Goal: Task Accomplishment & Management: Use online tool/utility

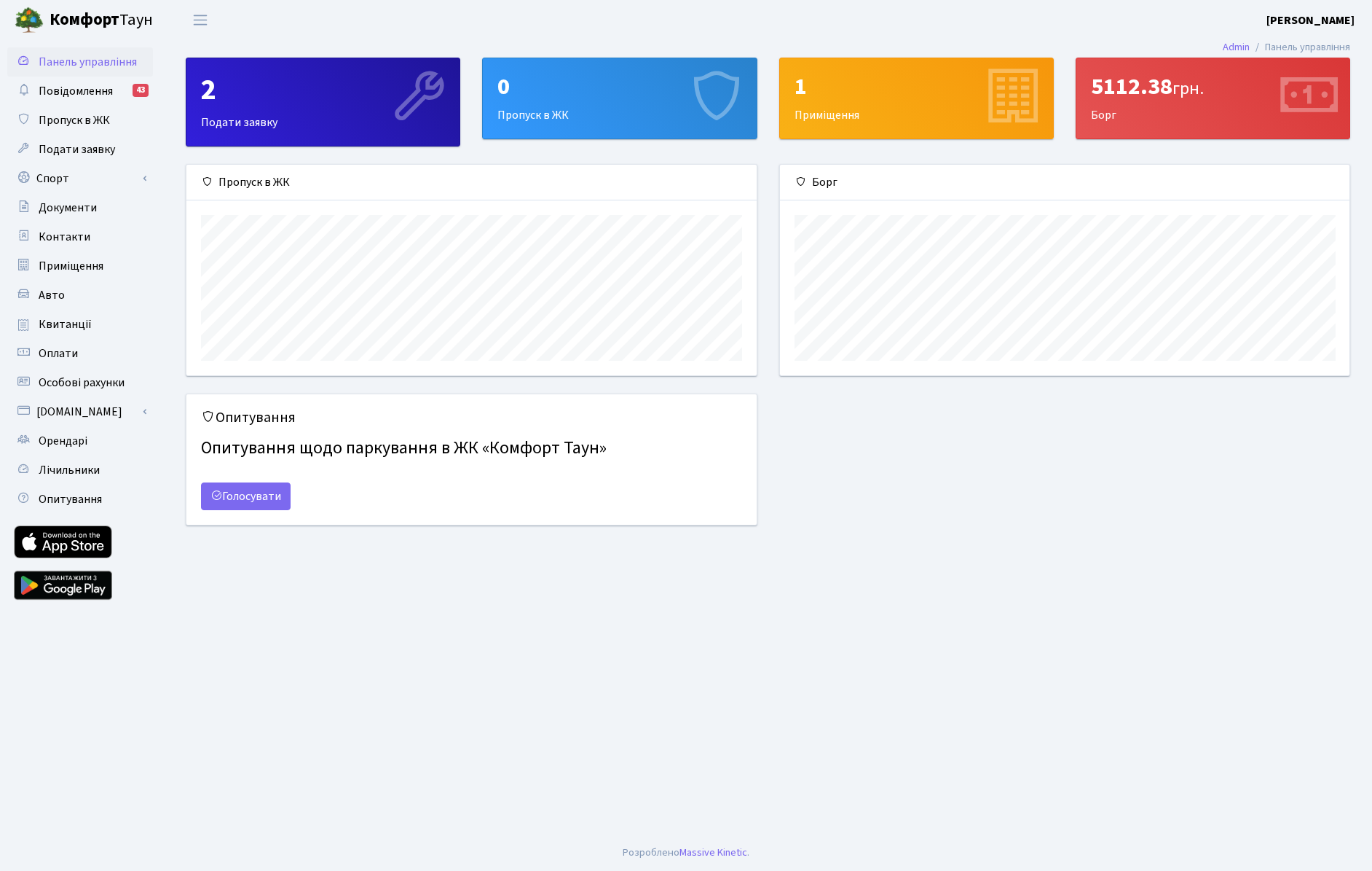
scroll to position [210, 570]
click at [59, 181] on link "Спорт" at bounding box center [80, 178] width 146 height 29
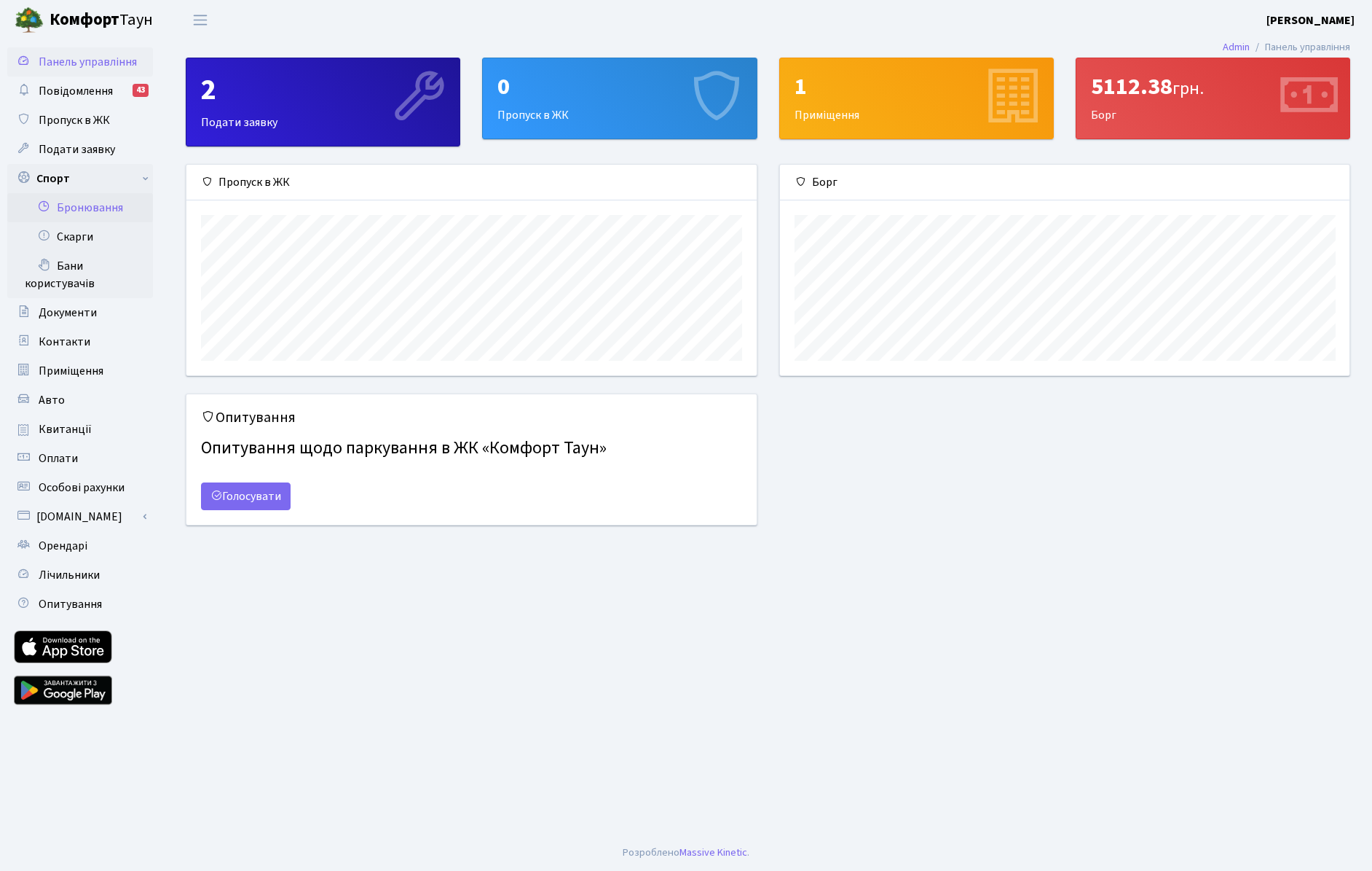
click at [101, 205] on link "Бронювання" at bounding box center [80, 207] width 146 height 29
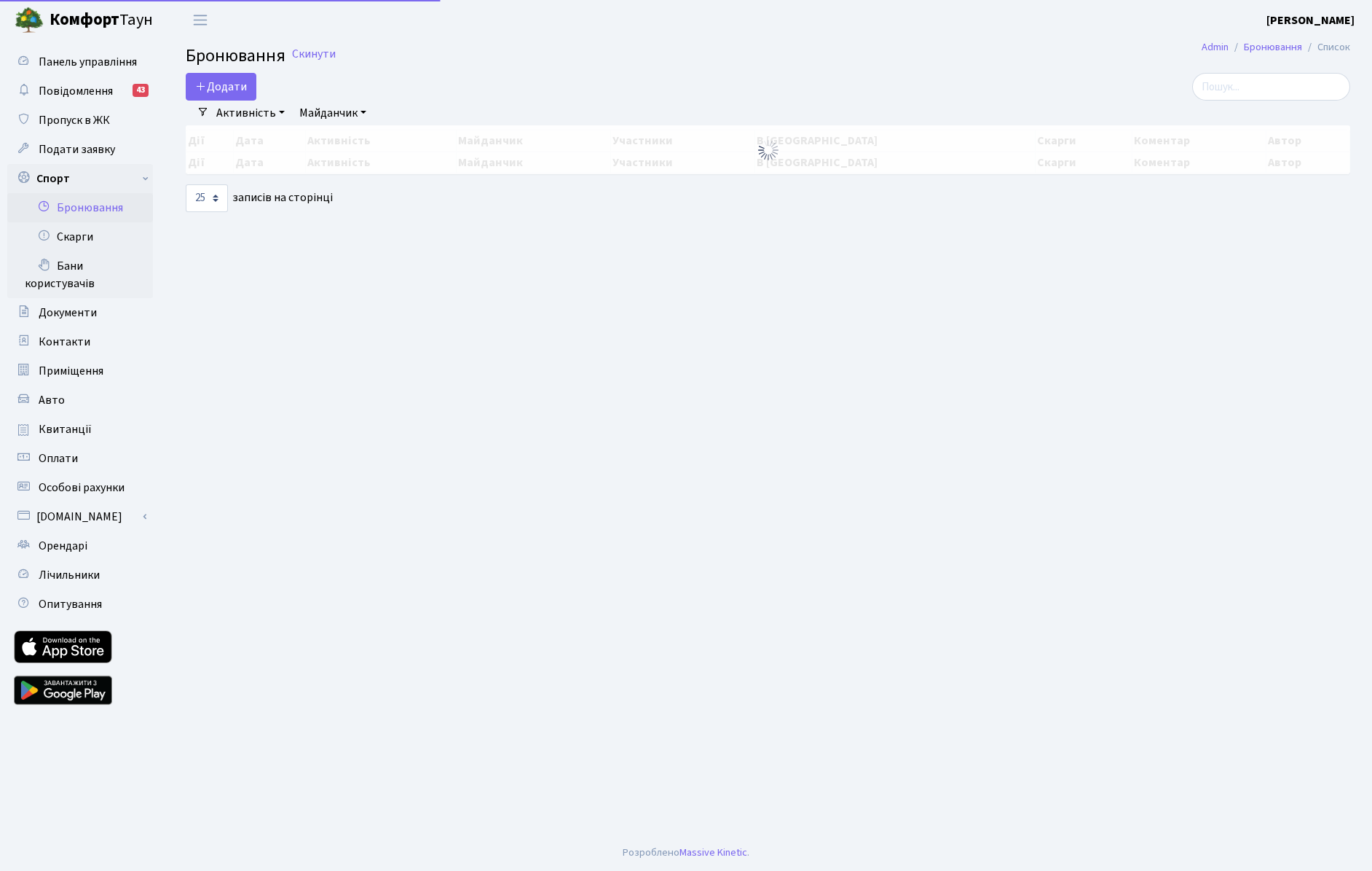
select select "25"
click at [230, 99] on button "Додати" at bounding box center [220, 87] width 71 height 27
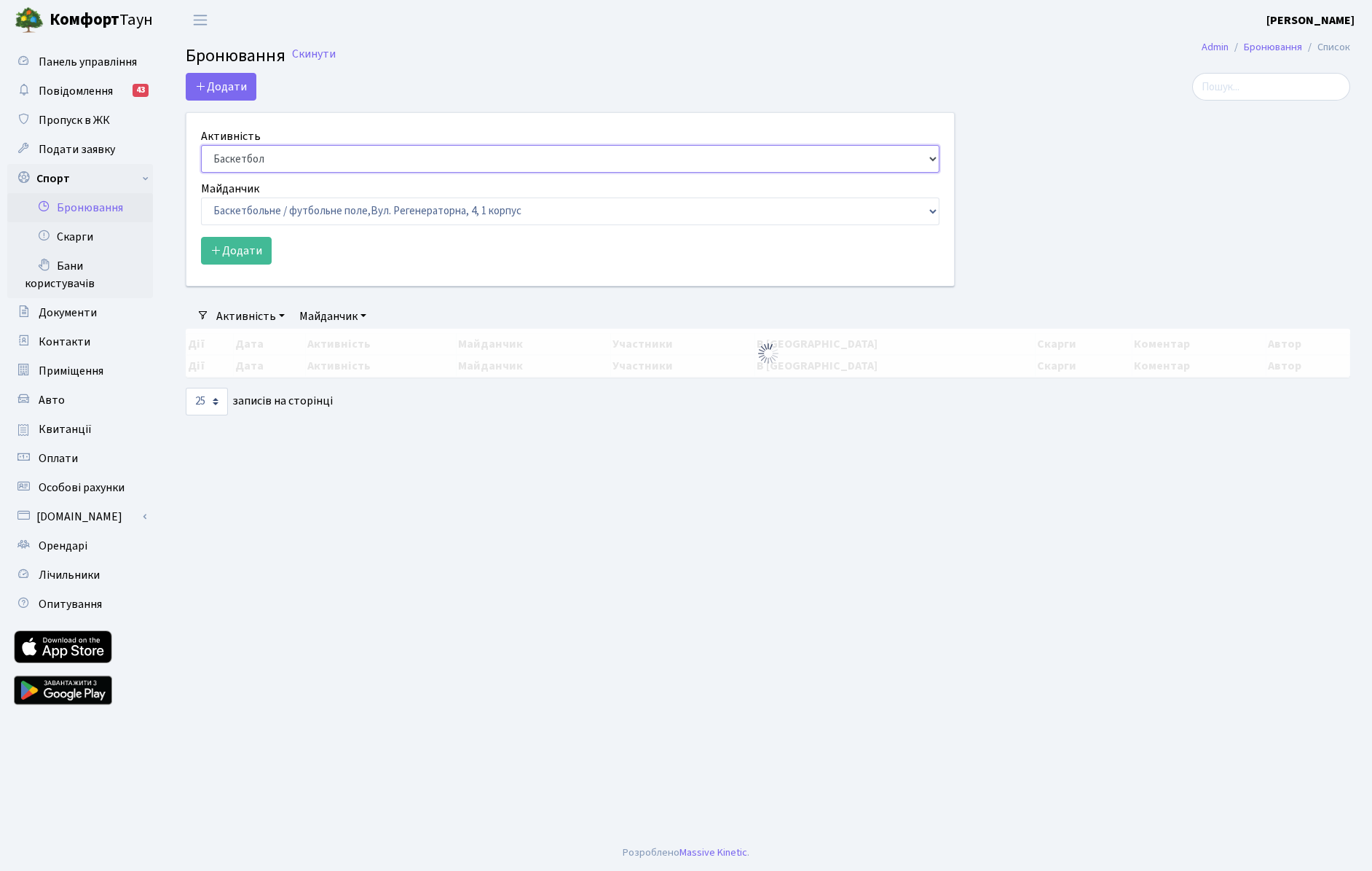
click at [264, 161] on select "Баскетбол Волейбол Йога Катання на роликах Настільний теніс Теніс Футбол Фітнес" at bounding box center [570, 158] width 738 height 27
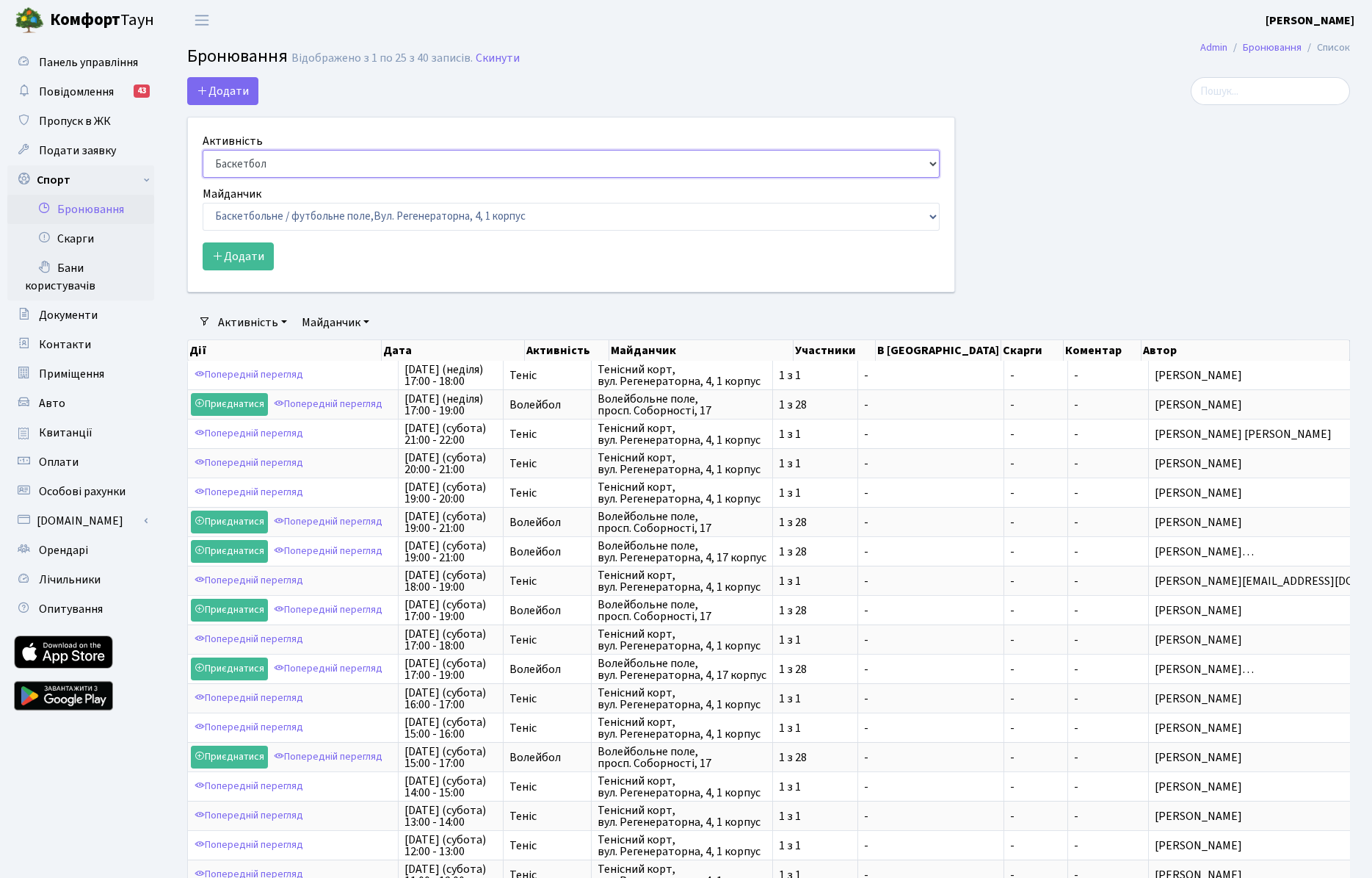
select select "1"
click at [203, 150] on select "Баскетбол Волейбол Йога Катання на роликах Настільний теніс Теніс Футбол Фітнес" at bounding box center [571, 164] width 737 height 28
click at [255, 200] on label "Майданчик" at bounding box center [232, 194] width 59 height 18
click at [255, 178] on select "Баскетбол Волейбол Йога Катання на роликах Настільний теніс Теніс Футбол Фітнес" at bounding box center [571, 164] width 737 height 28
click at [258, 211] on select "Баскетбольне / футбольне поле, Вул. Регенераторна, 4, 1 корпус Баскетбольне пол…" at bounding box center [571, 216] width 737 height 28
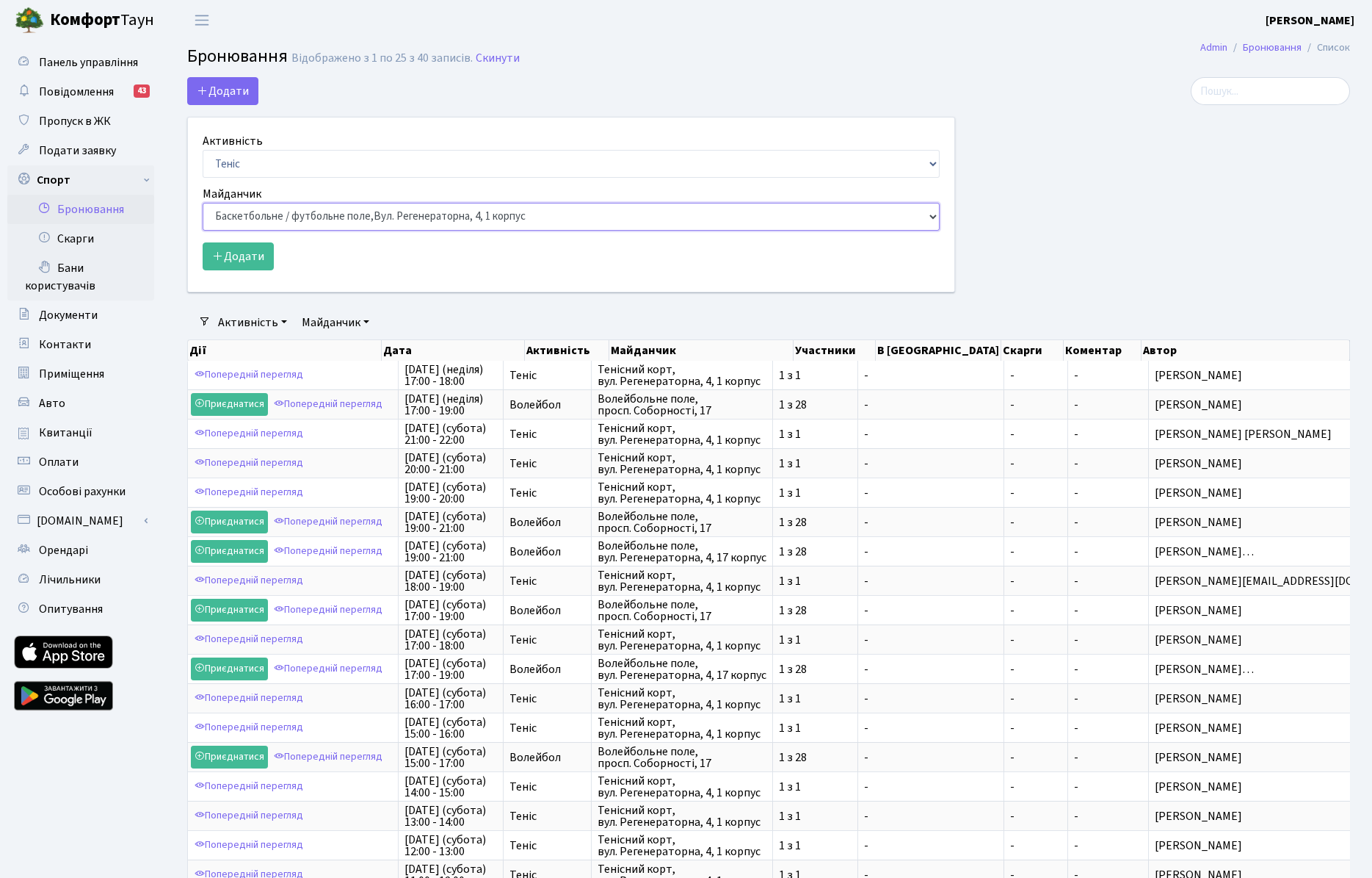
select select "1"
click at [203, 203] on select "Баскетбольне / футбольне поле, Вул. Регенераторна, 4, 1 корпус Баскетбольне пол…" at bounding box center [571, 216] width 737 height 28
click at [238, 247] on button "Додати" at bounding box center [238, 256] width 71 height 28
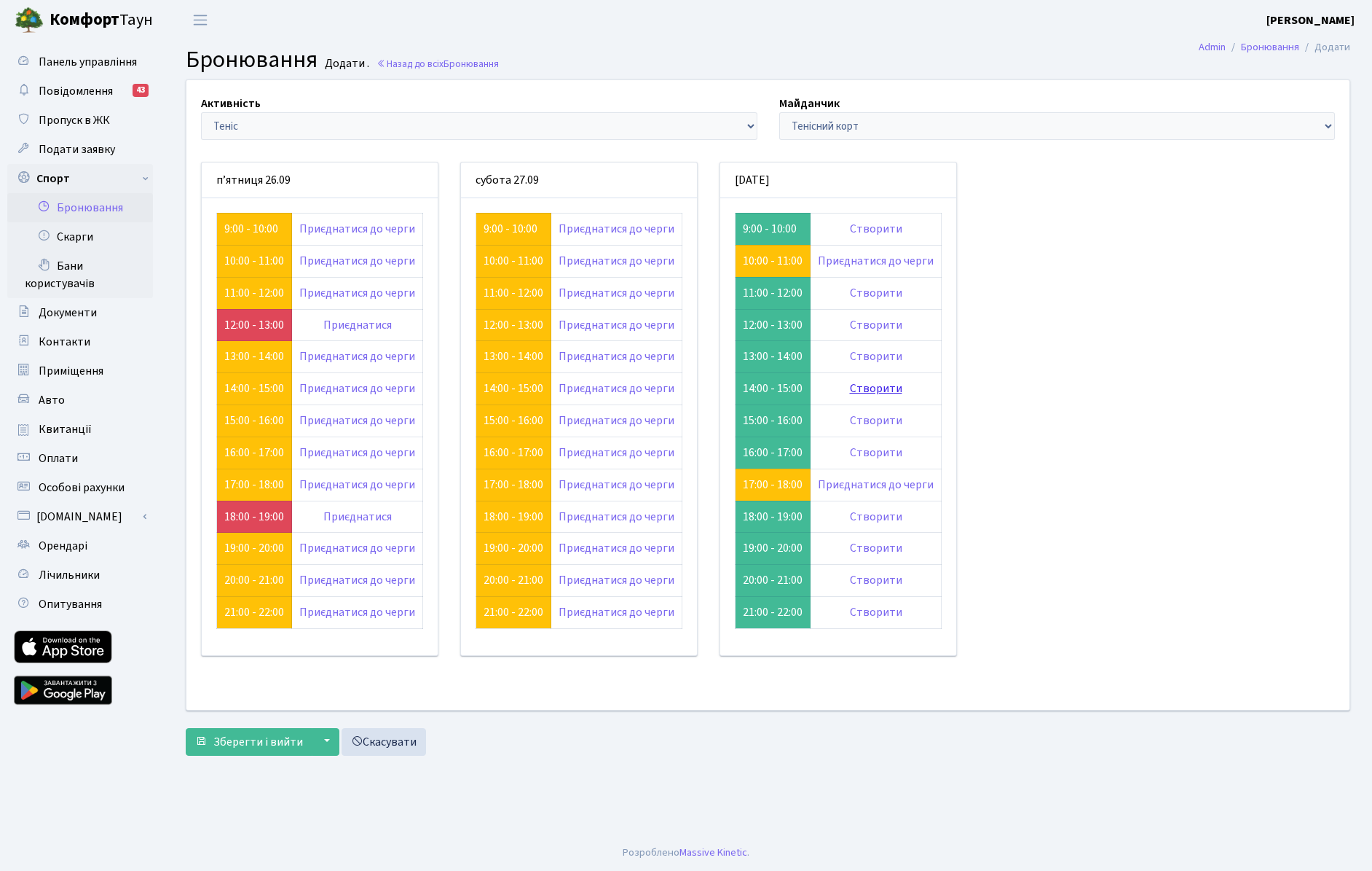
click at [856, 389] on link "Створити" at bounding box center [876, 388] width 52 height 16
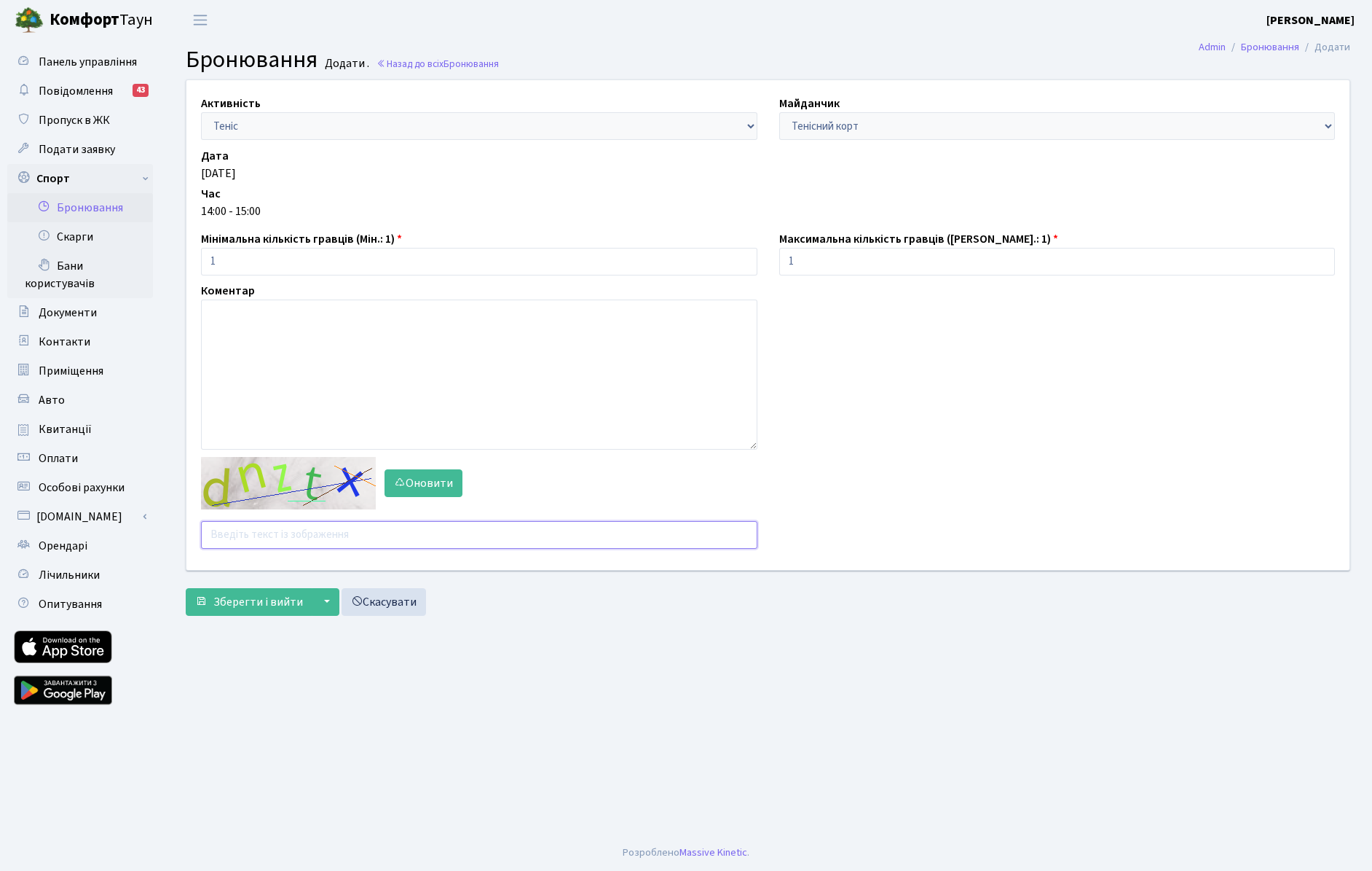
click at [259, 540] on input "text" at bounding box center [479, 534] width 556 height 27
type input "aqzzm"
click at [185, 588] on button "Зберегти і вийти" at bounding box center [249, 601] width 126 height 27
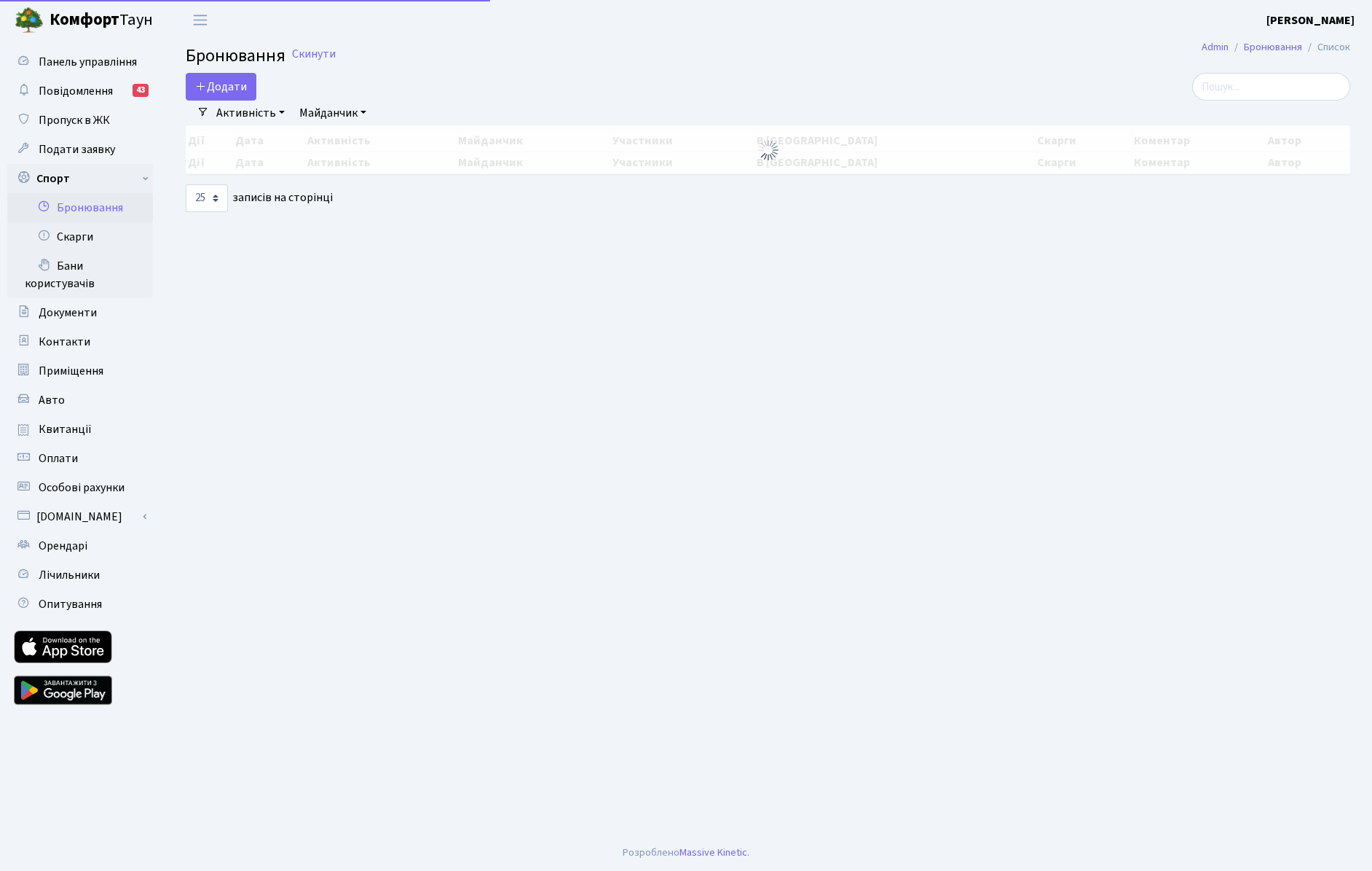
select select "25"
